Goal: Task Accomplishment & Management: Use online tool/utility

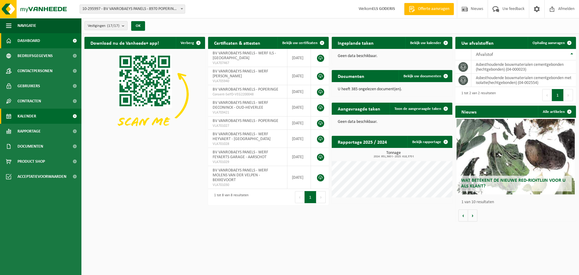
click at [30, 117] on span "Kalender" at bounding box center [26, 116] width 19 height 15
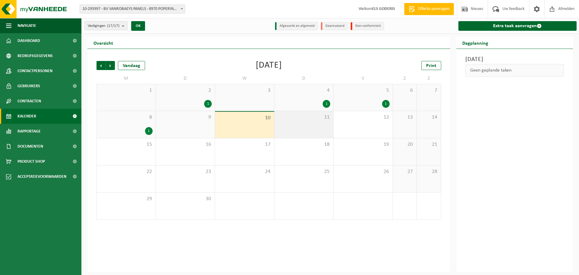
click at [302, 120] on div "11" at bounding box center [303, 124] width 59 height 27
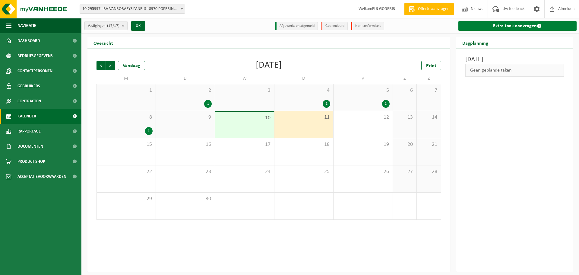
click at [499, 24] on link "Extra taak aanvragen" at bounding box center [517, 26] width 118 height 10
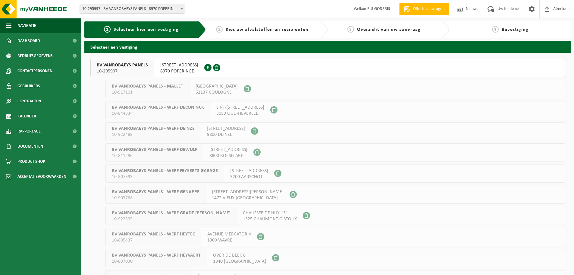
click at [124, 68] on span "BV VANROBAEYS PANELS" at bounding box center [122, 65] width 51 height 6
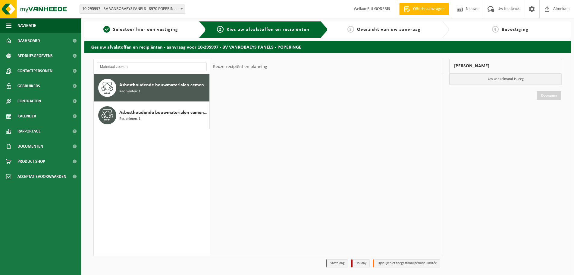
click at [137, 91] on span "Recipiënten: 1" at bounding box center [129, 92] width 21 height 6
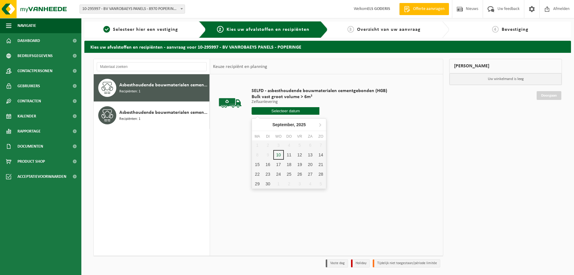
click at [301, 114] on input "text" at bounding box center [286, 111] width 68 height 8
click at [293, 110] on input "text" at bounding box center [286, 111] width 68 height 8
click at [289, 155] on div "11" at bounding box center [289, 155] width 11 height 10
type input "Van 2025-09-11"
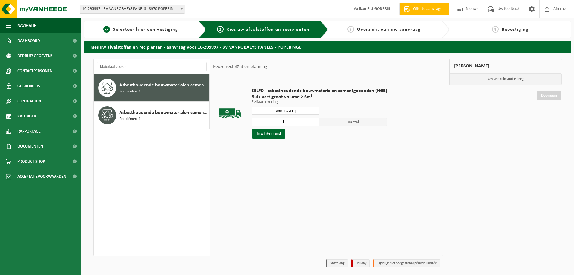
click at [261, 139] on div "SELFD - asbesthoudende bouwmaterialen cementgebonden (HGB) Bulk vast groot volu…" at bounding box center [320, 113] width 142 height 63
click at [263, 136] on button "In winkelmand" at bounding box center [268, 134] width 33 height 10
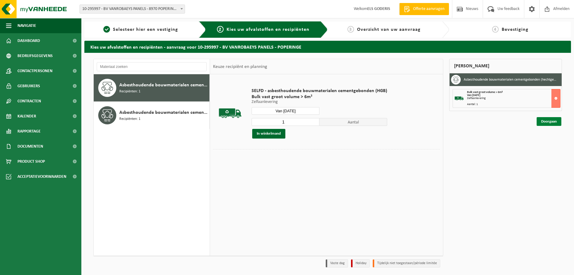
click at [547, 120] on link "Doorgaan" at bounding box center [549, 121] width 25 height 9
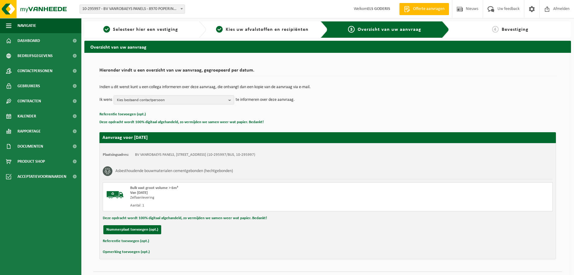
click at [123, 242] on button "Referentie toevoegen (opt.)" at bounding box center [126, 241] width 46 height 8
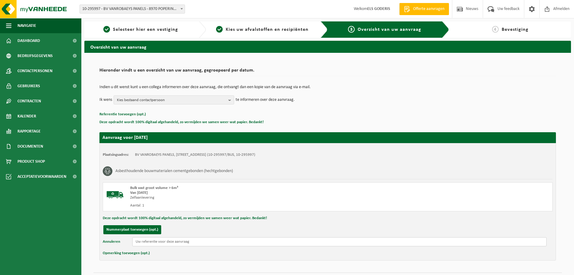
click at [142, 244] on input "text" at bounding box center [339, 241] width 415 height 9
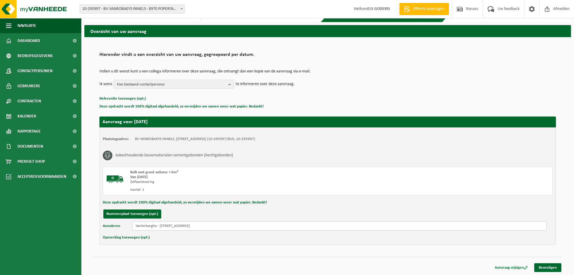
scroll to position [16, 0]
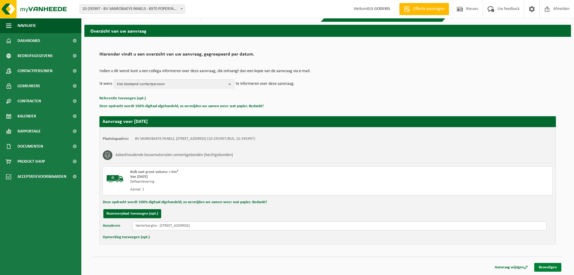
type input "Vanlerberghe - [STREET_ADDRESS]"
click at [553, 269] on link "Bevestigen" at bounding box center [548, 267] width 27 height 9
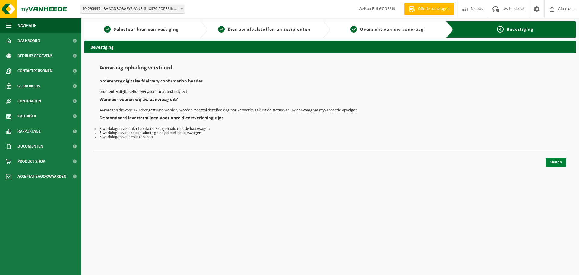
click at [552, 164] on link "Sluiten" at bounding box center [556, 162] width 21 height 9
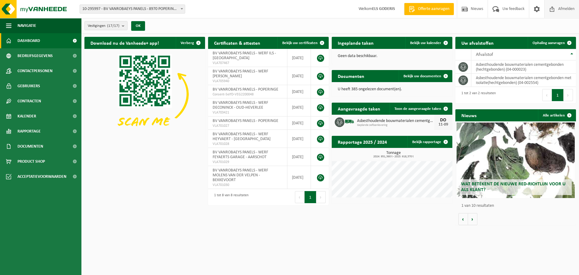
click at [559, 11] on span "Afmelden" at bounding box center [566, 9] width 19 height 18
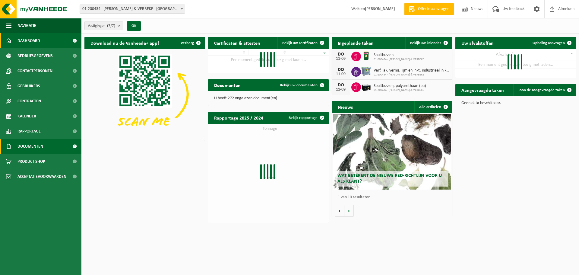
click at [41, 147] on span "Documenten" at bounding box center [30, 146] width 26 height 15
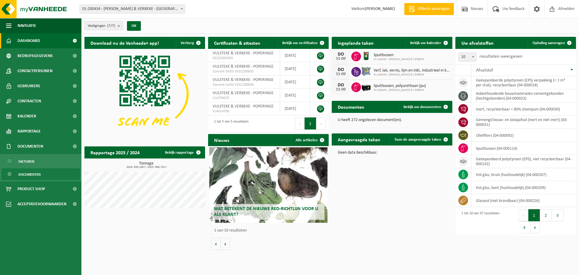
click at [34, 175] on span "Documenten" at bounding box center [29, 174] width 22 height 11
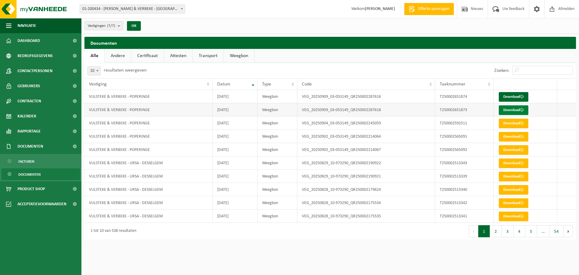
click at [508, 109] on link "Download" at bounding box center [514, 110] width 30 height 10
click at [509, 98] on link "Download" at bounding box center [514, 97] width 30 height 10
